Goal: Information Seeking & Learning: Learn about a topic

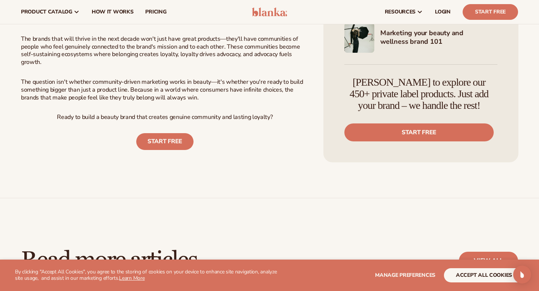
scroll to position [1749, 0]
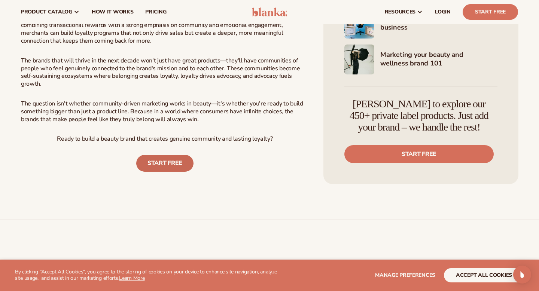
click at [173, 155] on link "START FREE" at bounding box center [164, 163] width 57 height 17
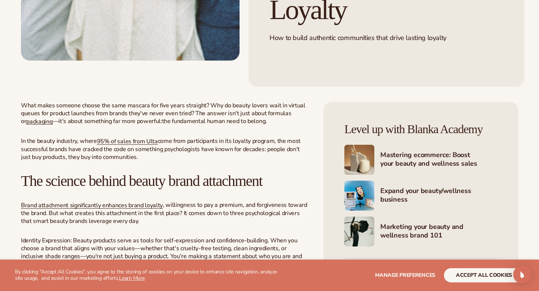
scroll to position [233, 0]
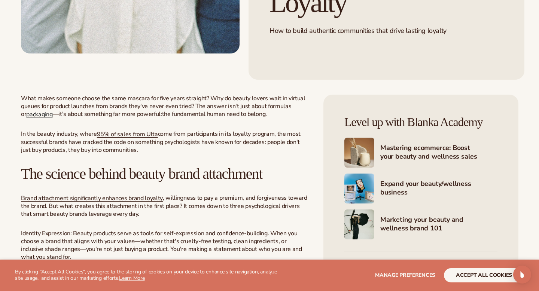
click at [48, 114] on span "packaging" at bounding box center [39, 114] width 26 height 8
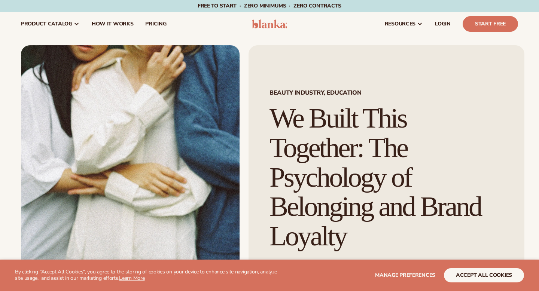
scroll to position [233, 0]
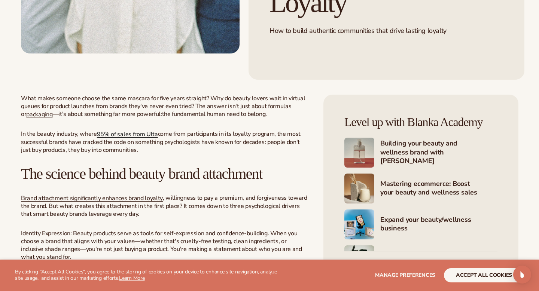
click at [123, 133] on span "95% of sales from Ulta" at bounding box center [127, 134] width 61 height 8
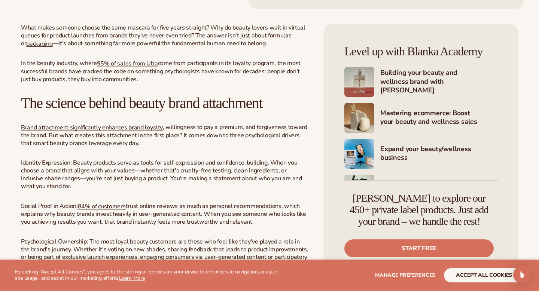
scroll to position [315, 0]
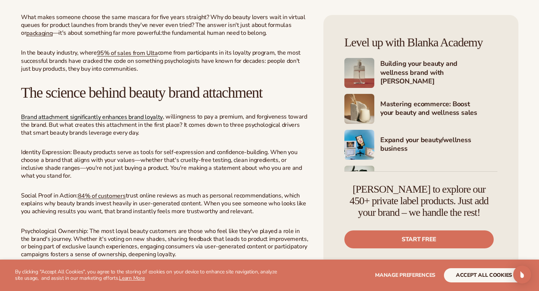
click at [140, 117] on span "Brand attachment significantly enhances brand loyalty" at bounding box center [92, 117] width 142 height 8
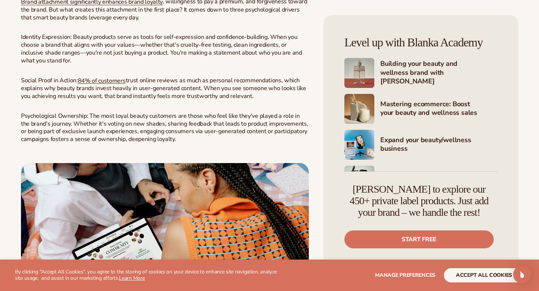
scroll to position [444, 0]
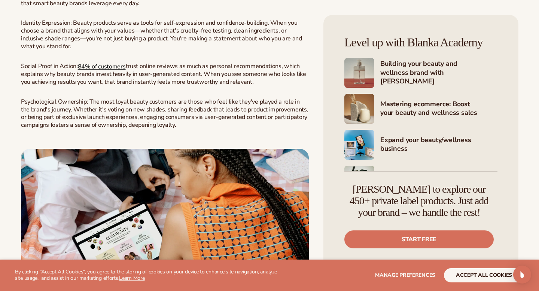
click at [105, 65] on span "84% of customers" at bounding box center [102, 66] width 48 height 8
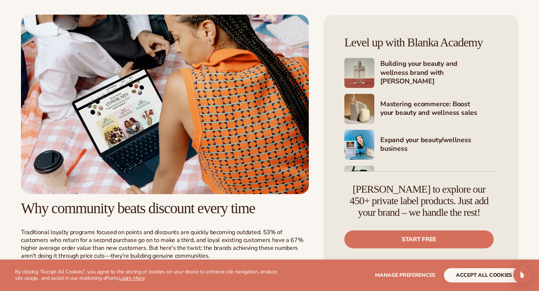
scroll to position [649, 0]
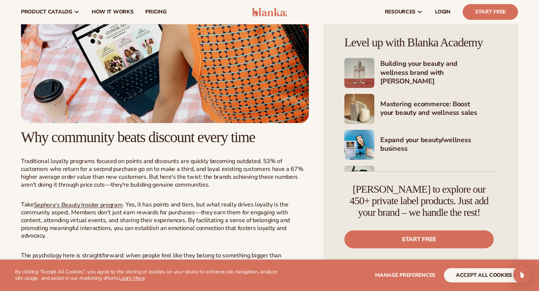
click at [153, 83] on img at bounding box center [165, 34] width 288 height 180
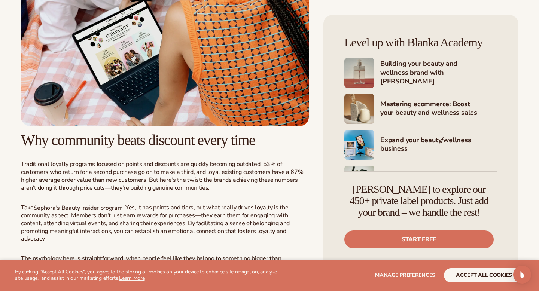
scroll to position [649, 0]
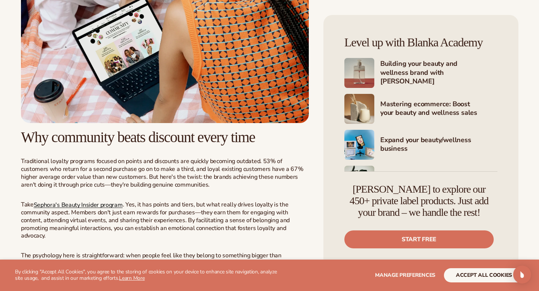
click at [97, 208] on span "Sephora's Beauty Insider program" at bounding box center [78, 204] width 89 height 8
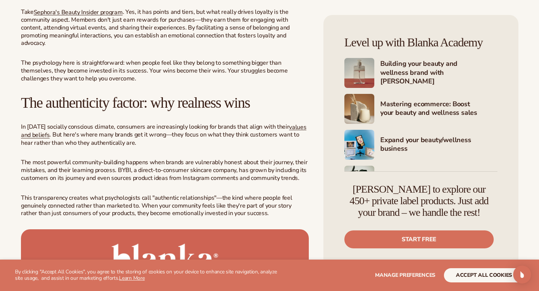
scroll to position [841, 0]
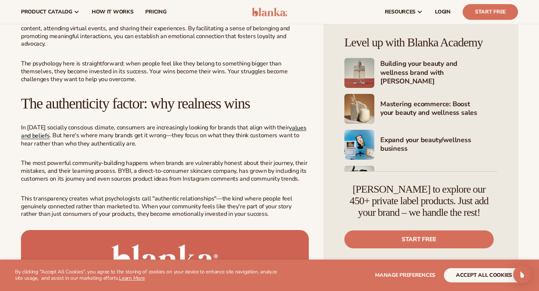
click at [35, 131] on span "values and beliefs" at bounding box center [163, 131] width 285 height 16
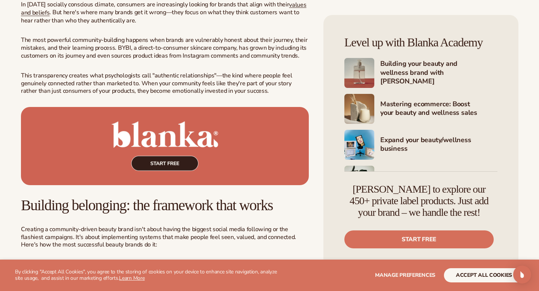
scroll to position [977, 0]
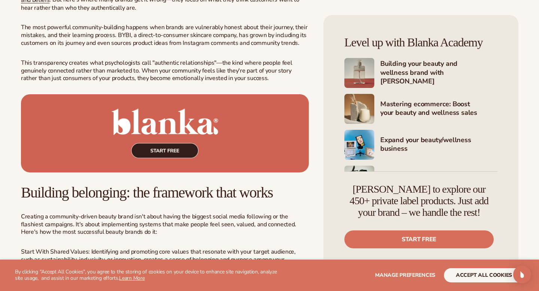
click at [158, 120] on img at bounding box center [165, 133] width 288 height 78
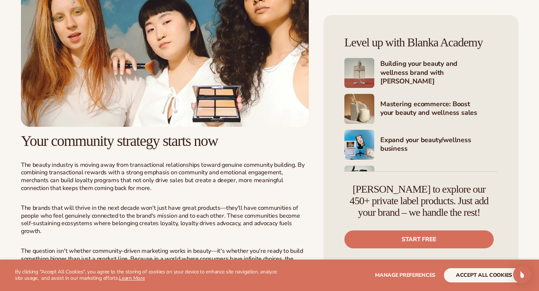
scroll to position [1611, 0]
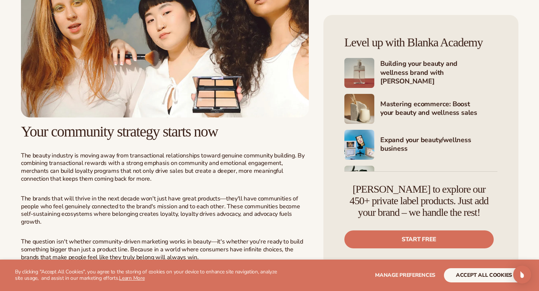
click at [122, 83] on img at bounding box center [165, 28] width 288 height 180
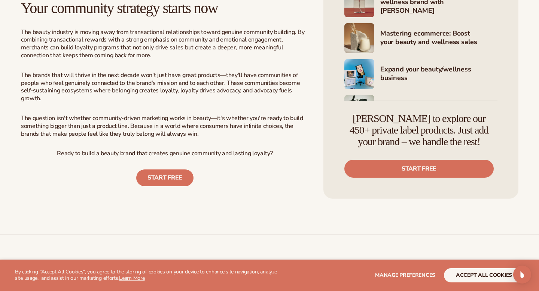
scroll to position [1744, 0]
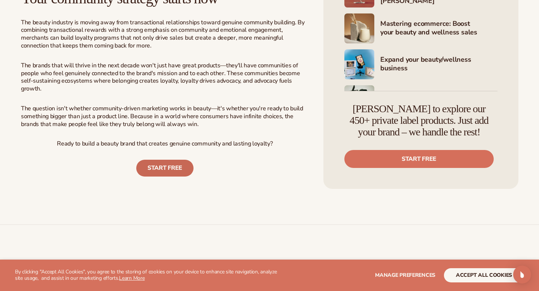
click at [168, 166] on link "START FREE" at bounding box center [164, 168] width 57 height 17
